Goal: Navigation & Orientation: Find specific page/section

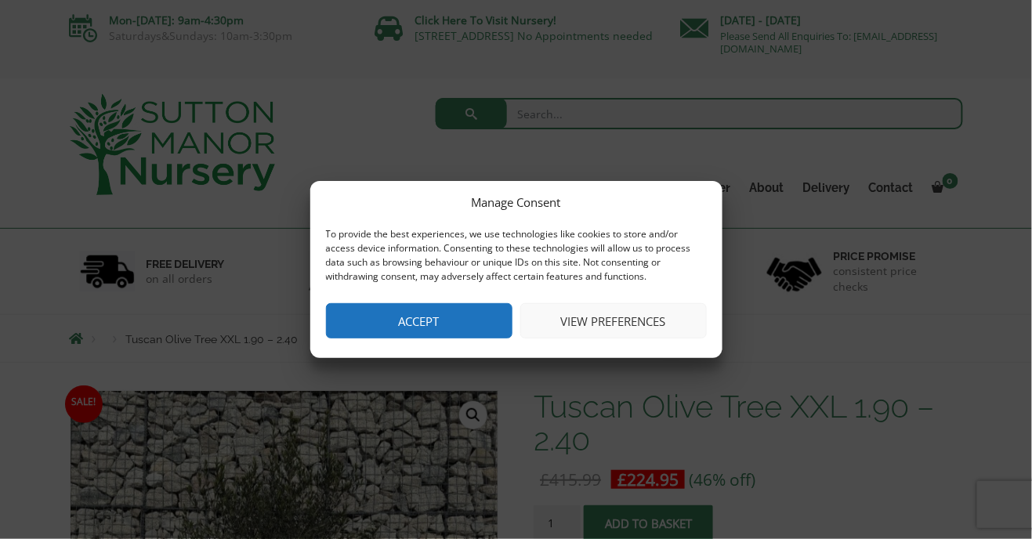
click at [631, 320] on button "View preferences" at bounding box center [613, 320] width 186 height 35
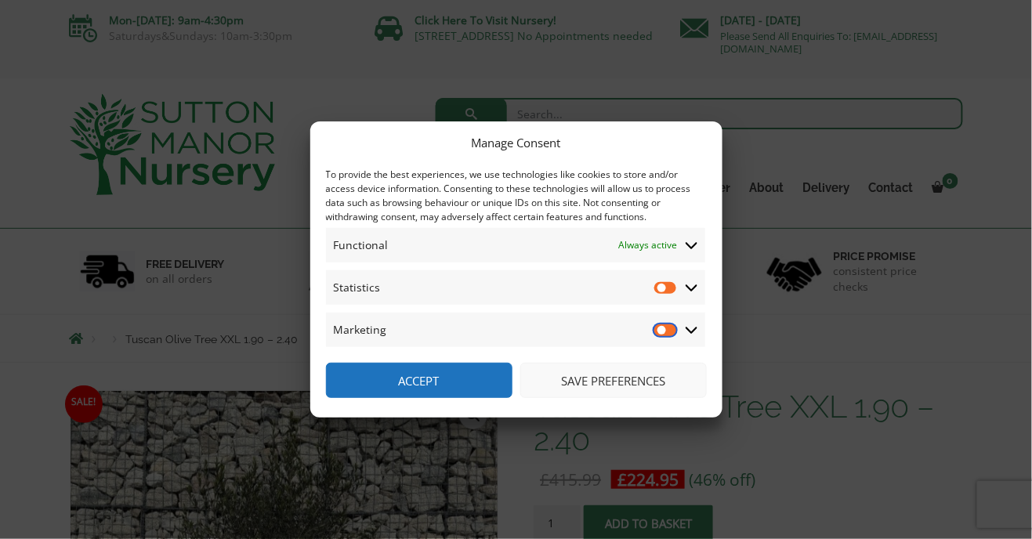
click at [670, 331] on input "Marketing" at bounding box center [666, 330] width 24 height 16
click at [670, 296] on span "Statistics Statistics" at bounding box center [515, 287] width 379 height 34
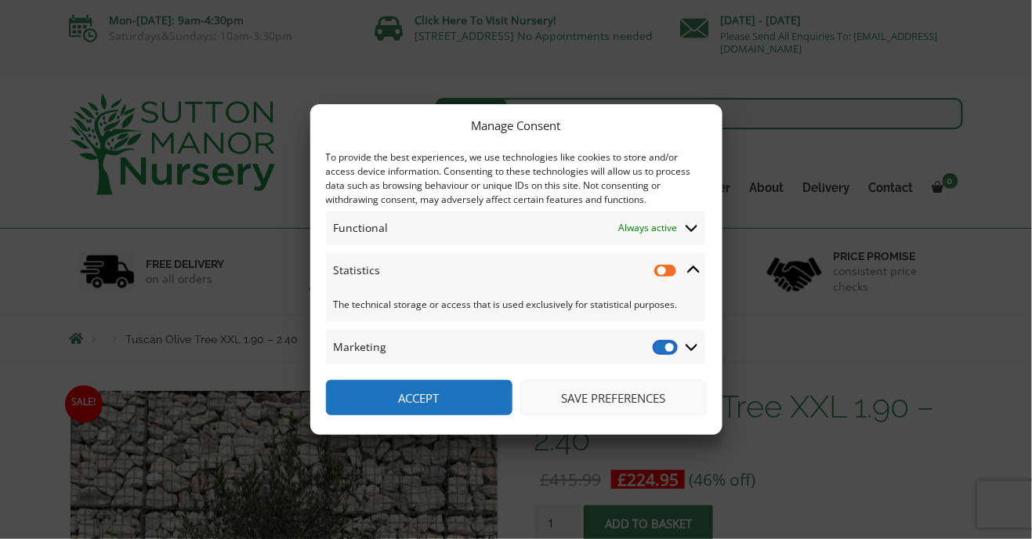
click at [668, 347] on input "Marketing" at bounding box center [666, 347] width 24 height 16
checkbox input "false"
click at [458, 397] on button "Accept" at bounding box center [419, 397] width 186 height 35
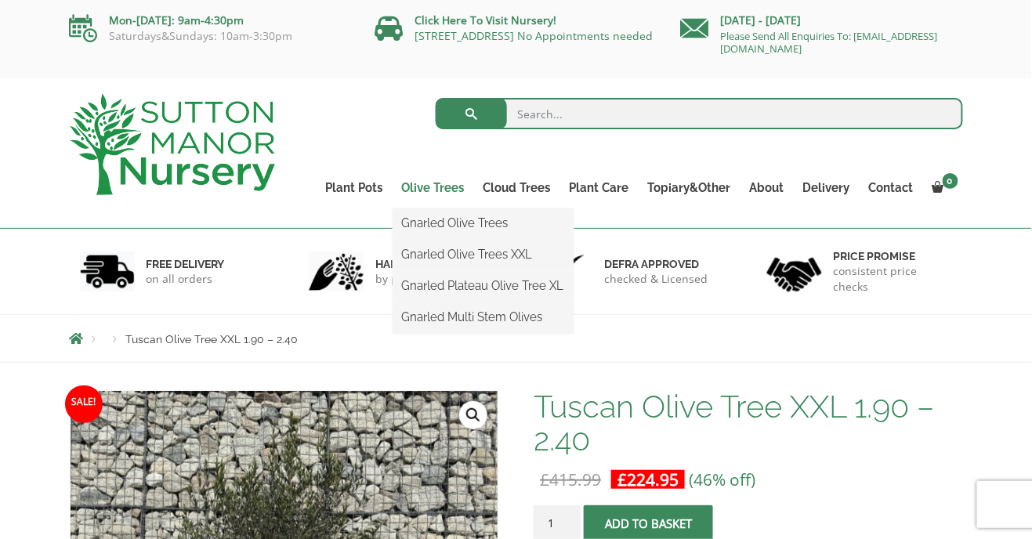
click at [443, 192] on link "Olive Trees" at bounding box center [433, 188] width 81 height 22
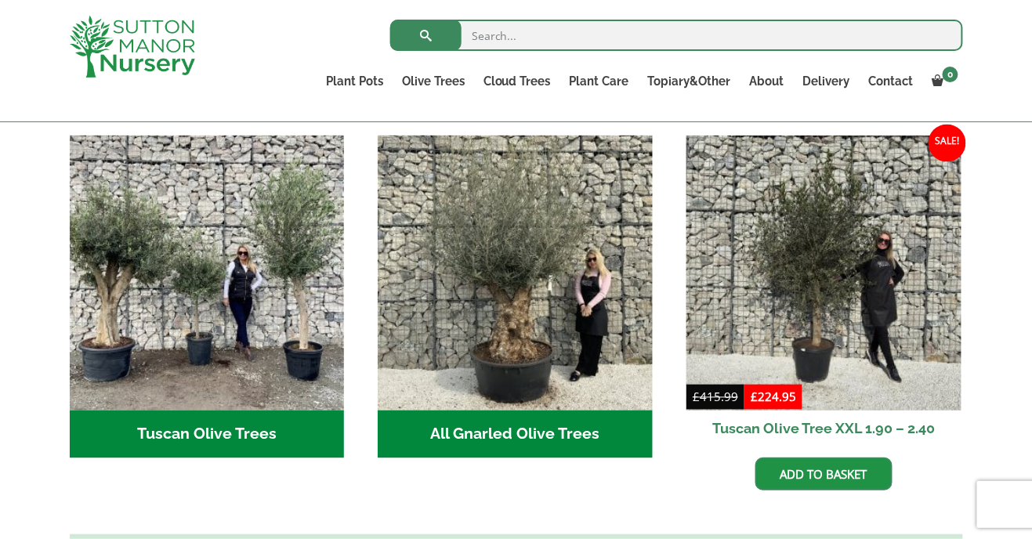
scroll to position [567, 0]
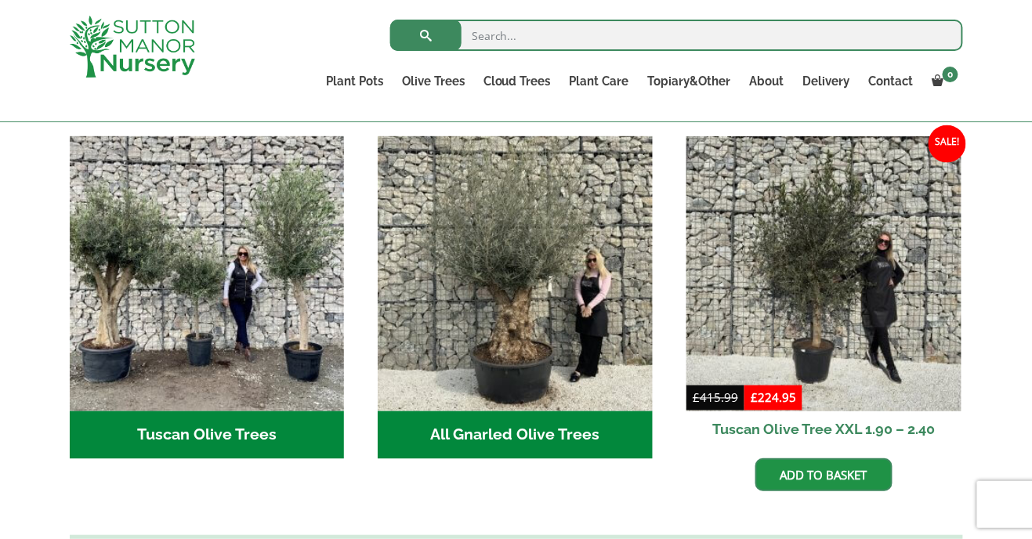
click at [262, 418] on h2 "Tuscan Olive Trees (9)" at bounding box center [207, 435] width 275 height 49
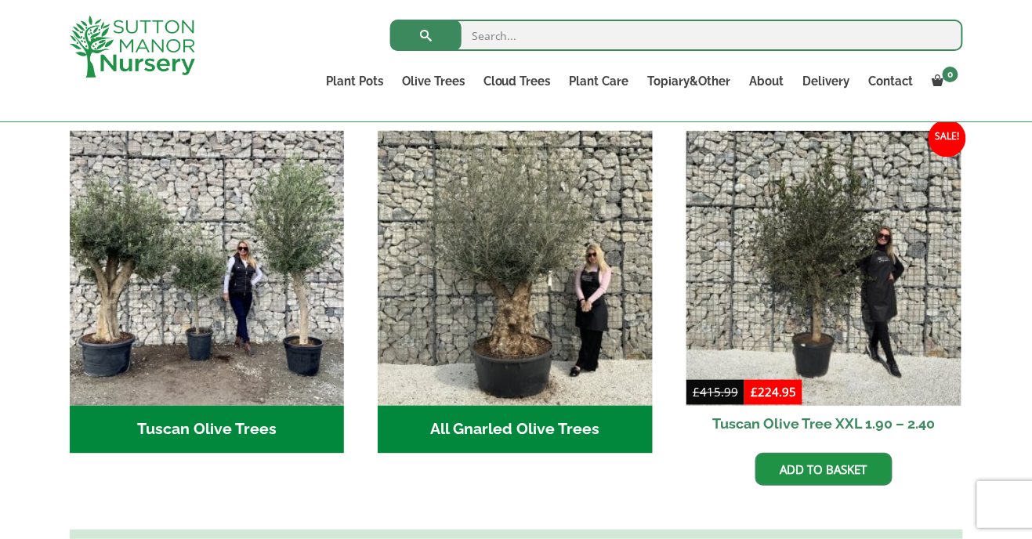
scroll to position [571, 0]
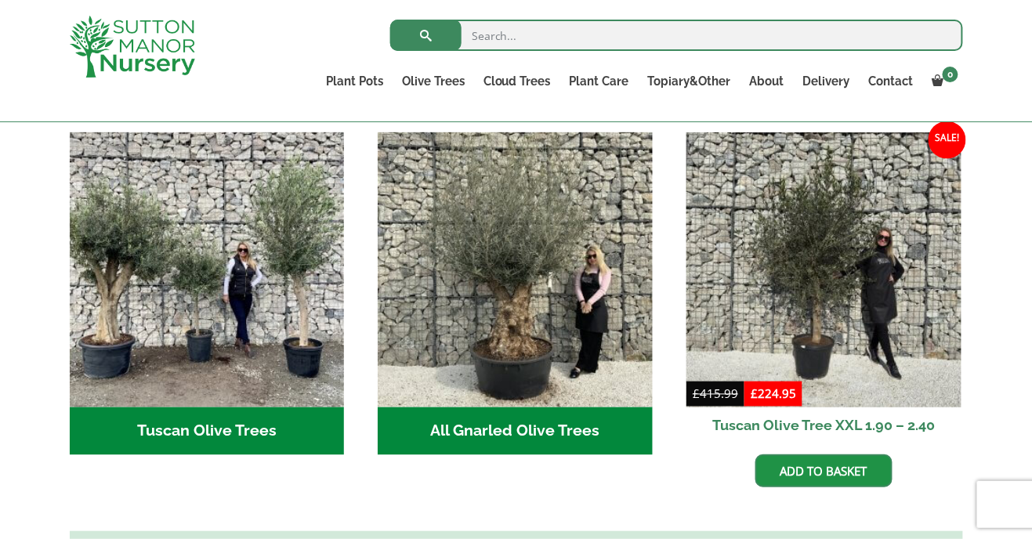
click at [572, 422] on h2 "All Gnarled Olive Trees (214)" at bounding box center [515, 431] width 275 height 49
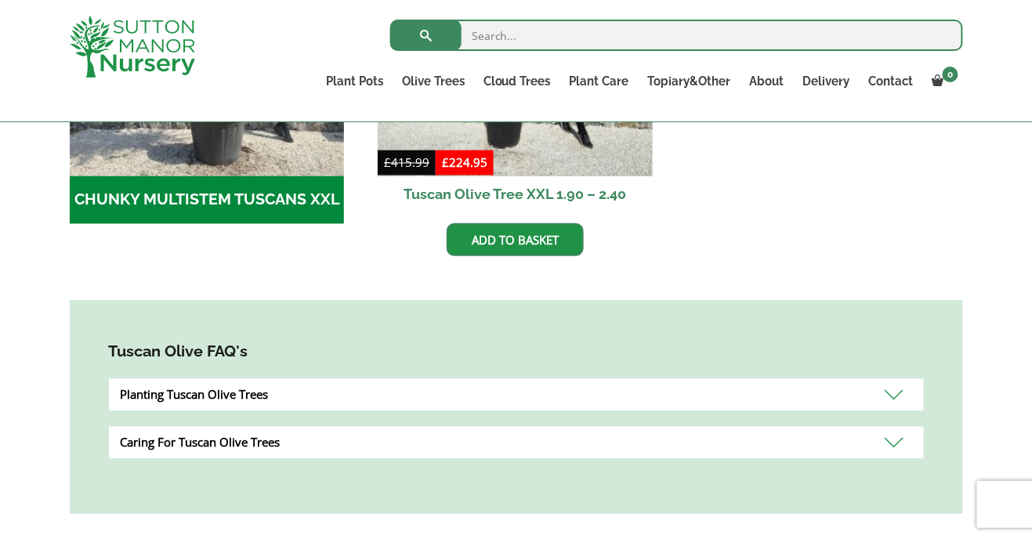
scroll to position [700, 0]
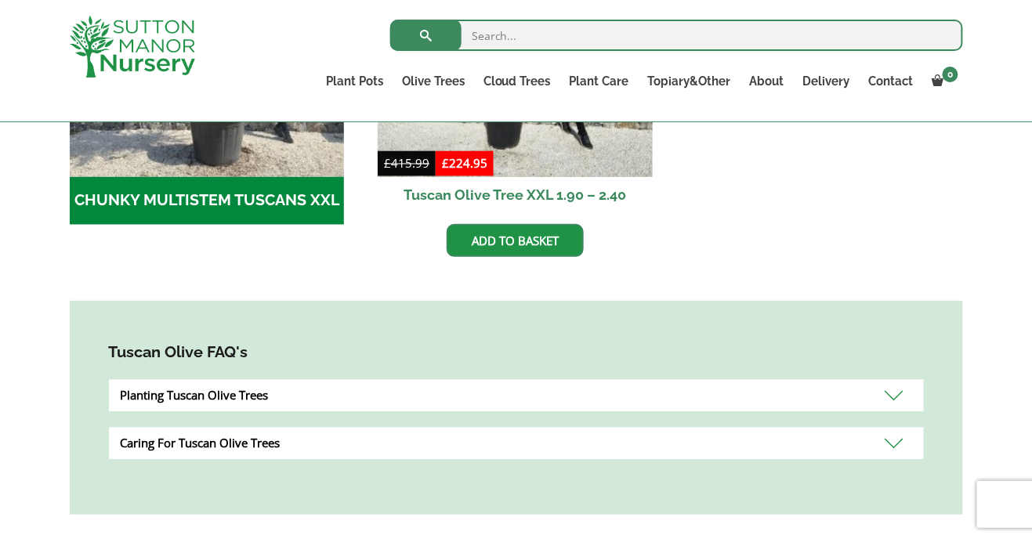
click at [892, 451] on div "Caring For Tuscan Olive Trees" at bounding box center [516, 444] width 815 height 32
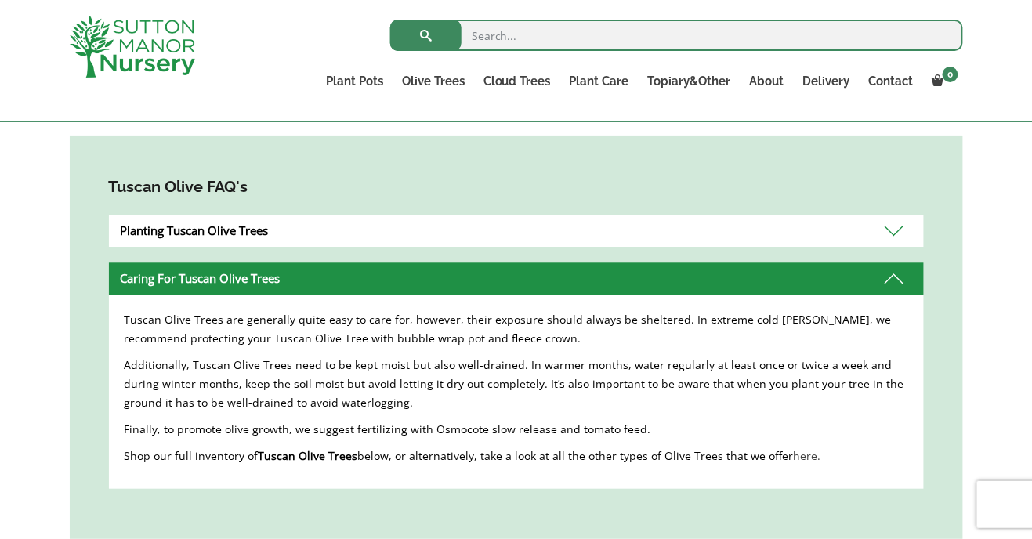
scroll to position [867, 0]
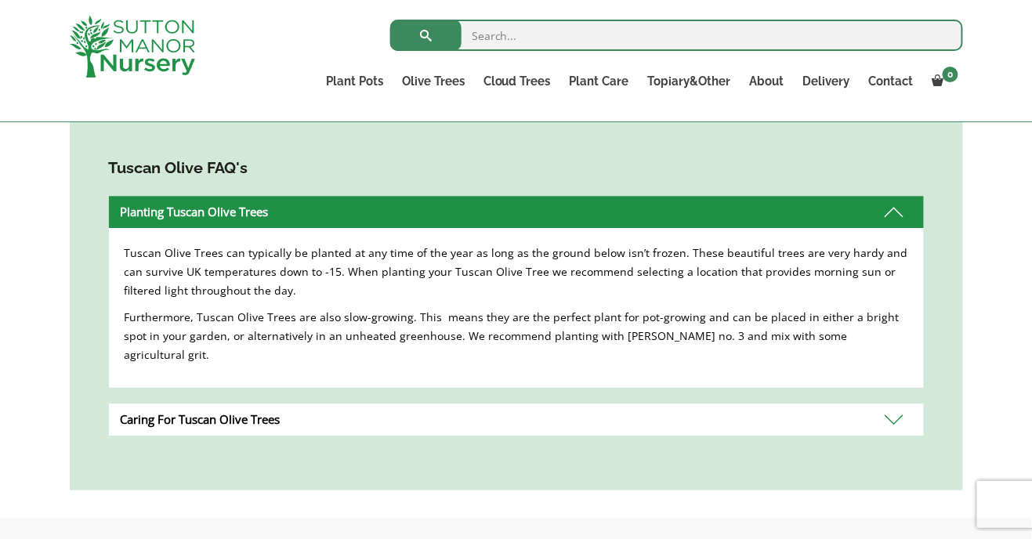
scroll to position [907, 0]
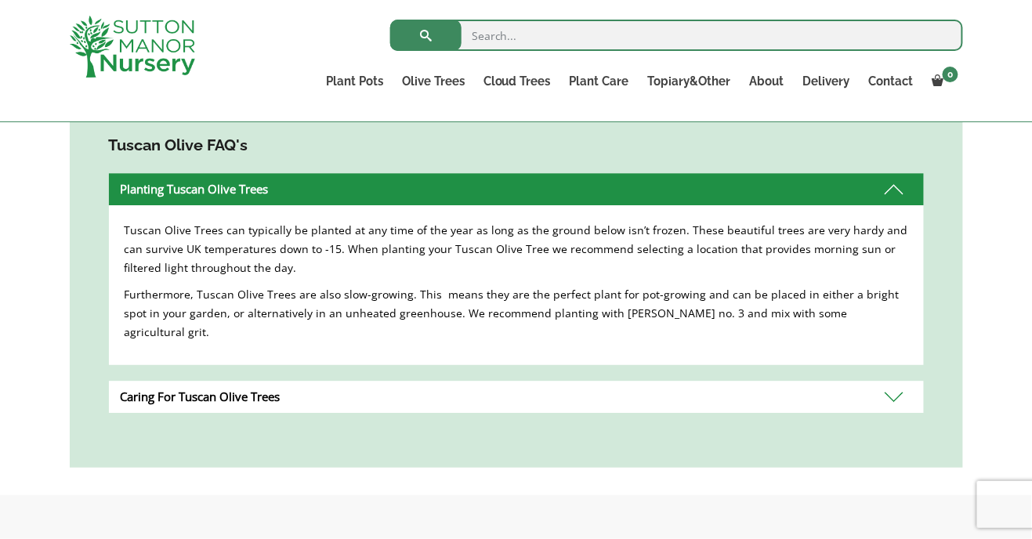
click at [893, 381] on div "Caring For Tuscan Olive Trees" at bounding box center [516, 397] width 815 height 32
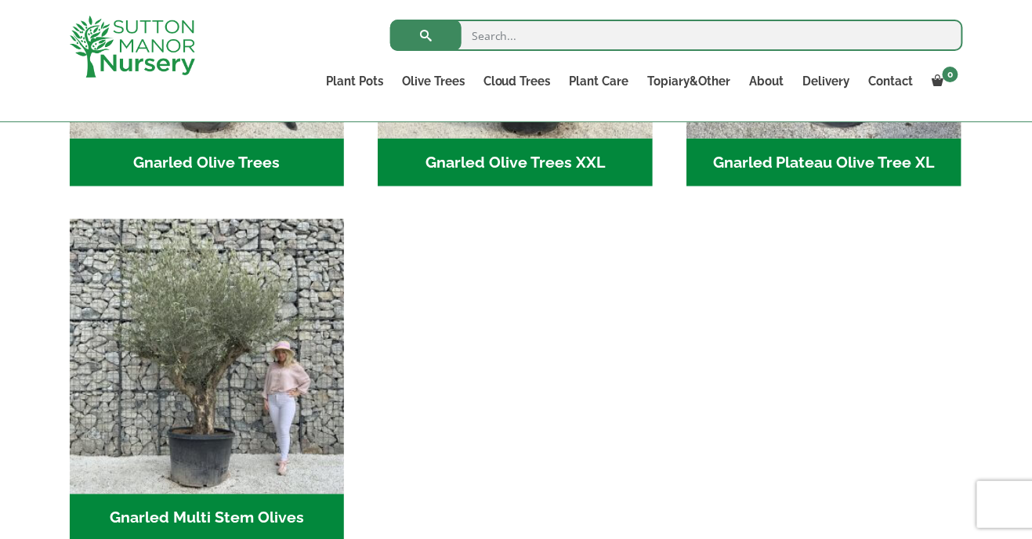
scroll to position [602, 0]
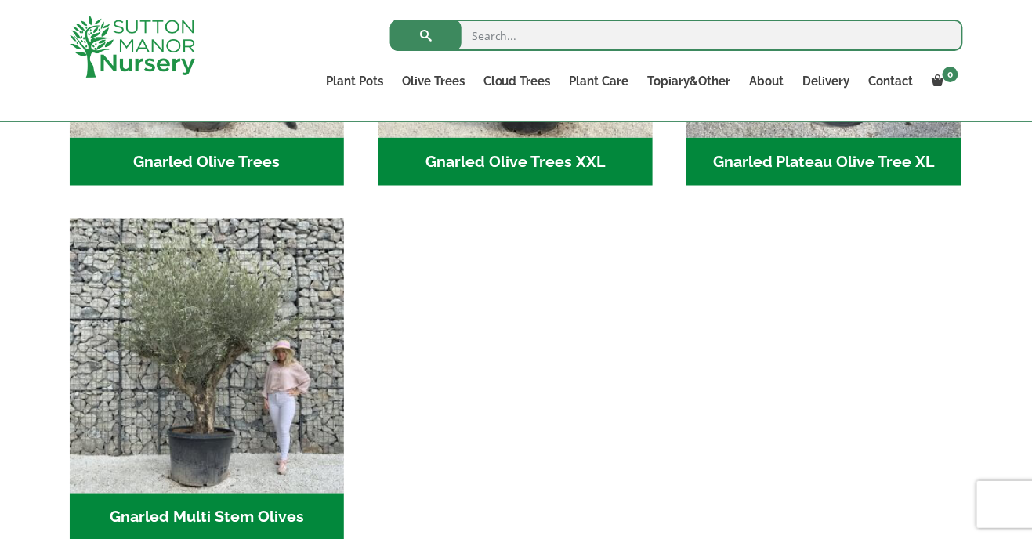
click at [238, 512] on h2 "Gnarled Multi Stem Olives (19)" at bounding box center [207, 518] width 275 height 49
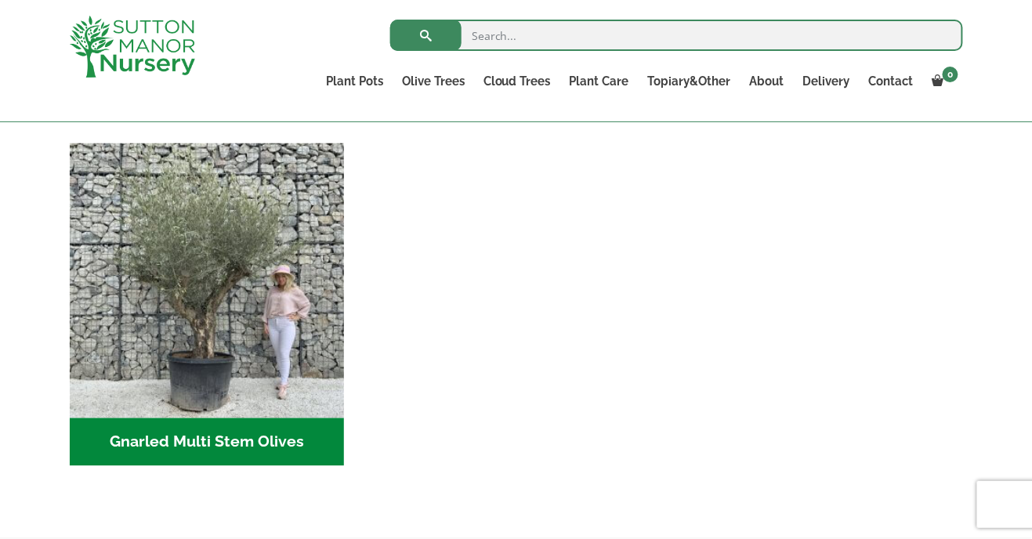
scroll to position [702, 0]
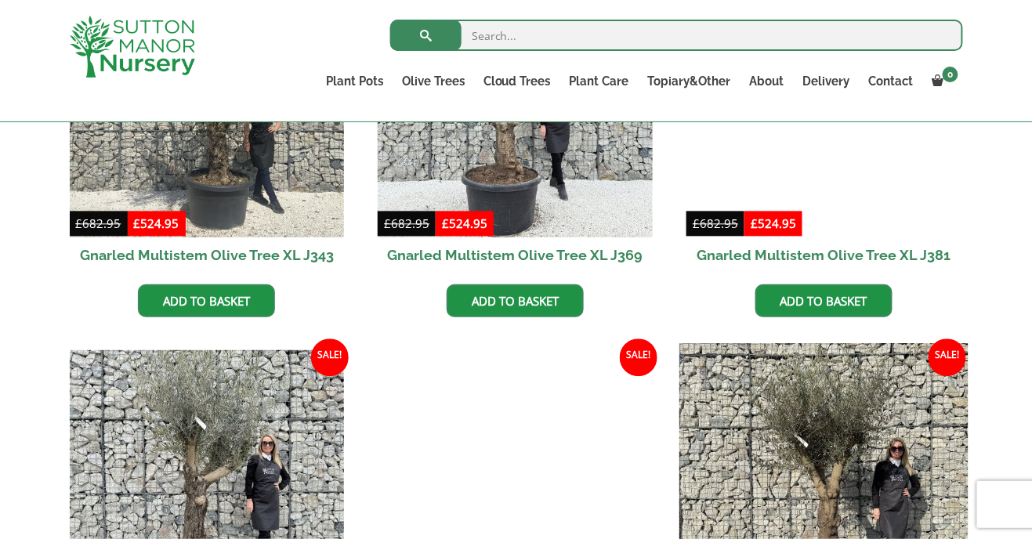
scroll to position [2390, 0]
